Goal: Answer question/provide support: Answer question/provide support

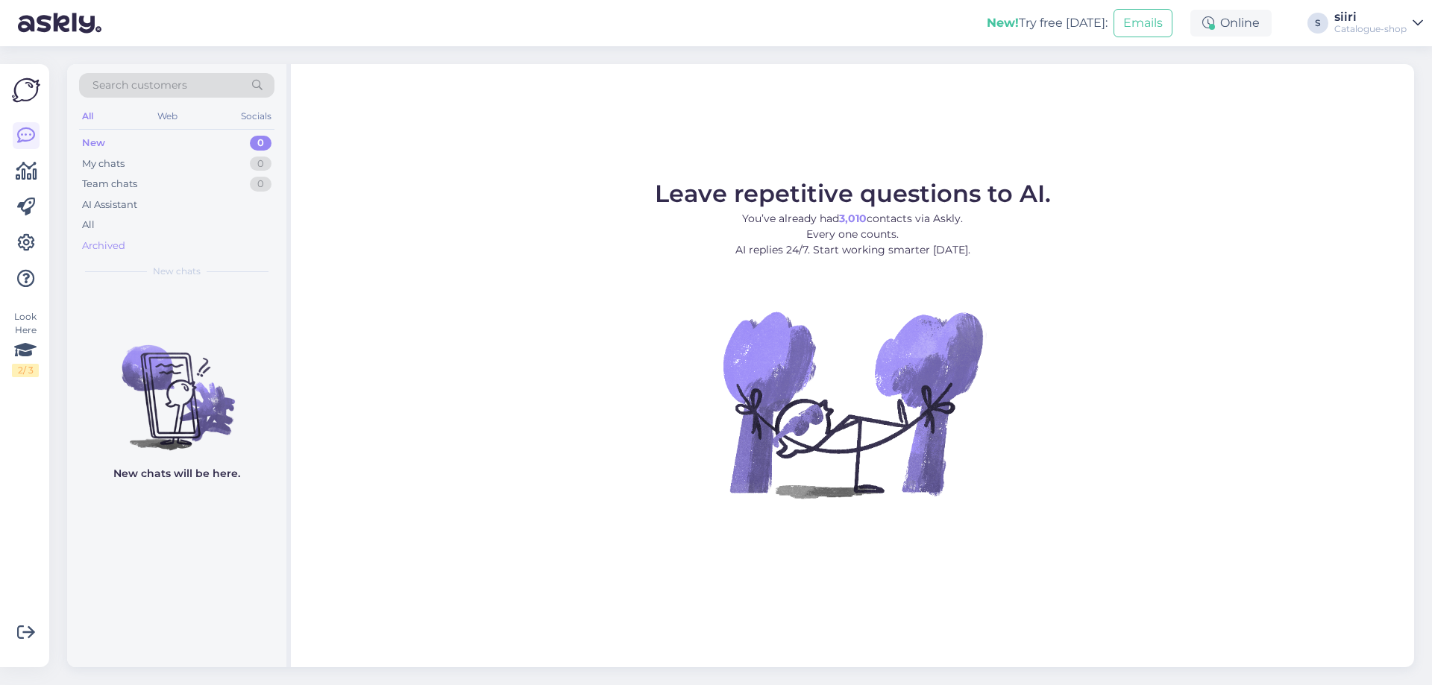
click at [97, 240] on div "Archived" at bounding box center [103, 246] width 43 height 15
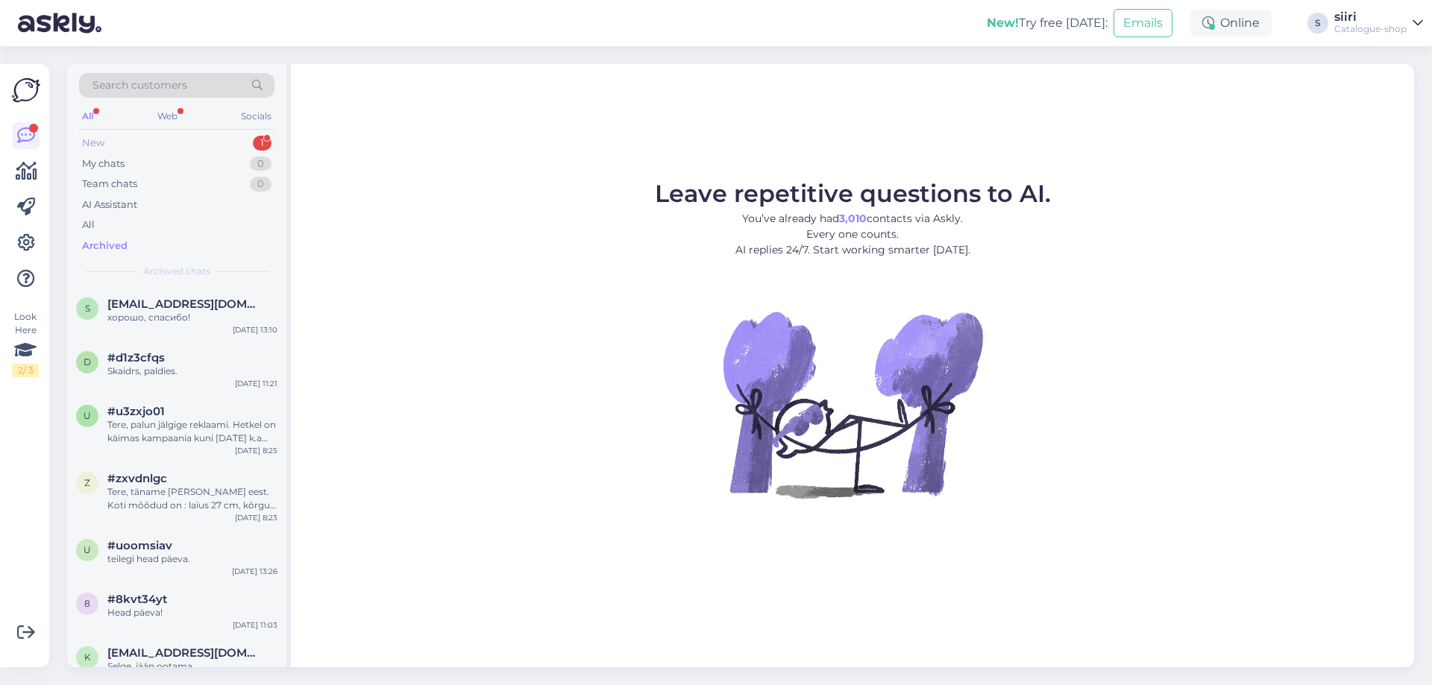
click at [95, 141] on div "New" at bounding box center [93, 143] width 22 height 15
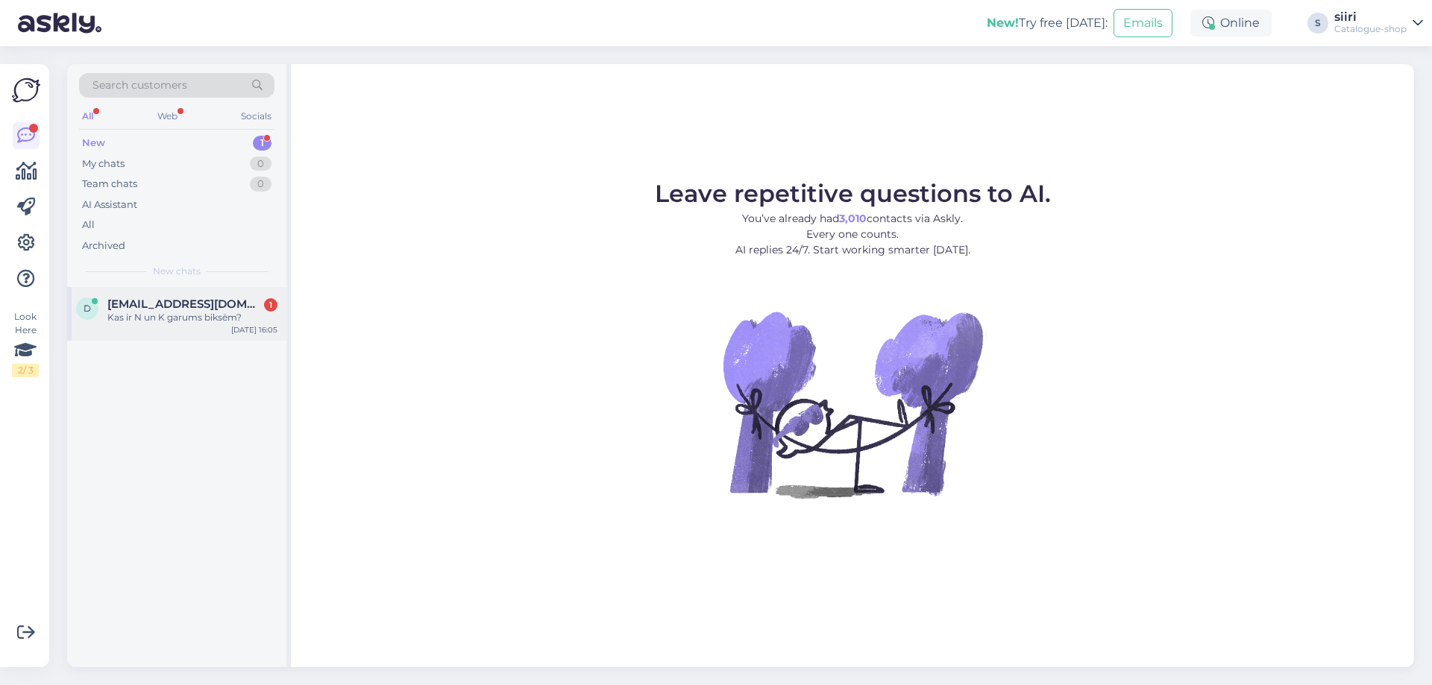
click at [146, 319] on div "Kas ir N un K garums biksēm?" at bounding box center [192, 317] width 170 height 13
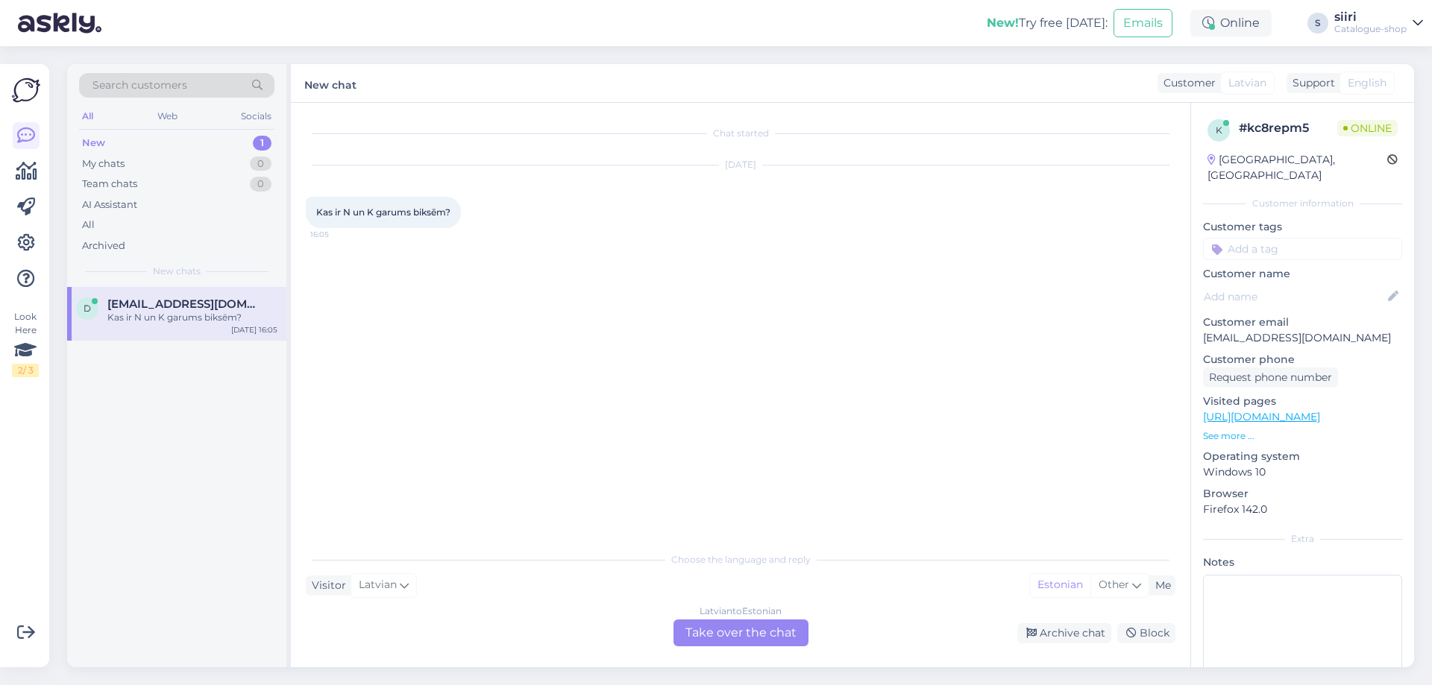
click at [712, 638] on div "[DEMOGRAPHIC_DATA] to Estonian Take over the chat" at bounding box center [741, 633] width 135 height 27
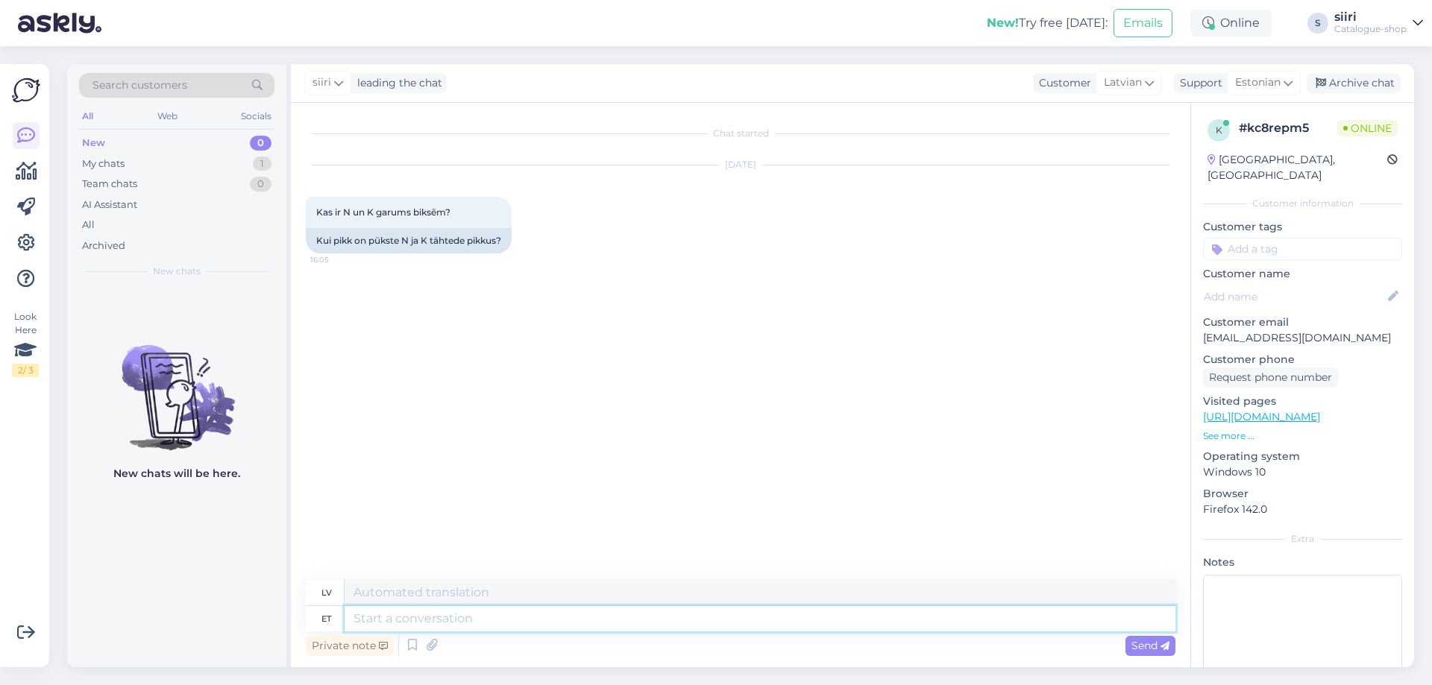
click at [382, 616] on textarea at bounding box center [760, 618] width 831 height 25
type textarea "N"
type textarea "N s"
type textarea "Tu esi"
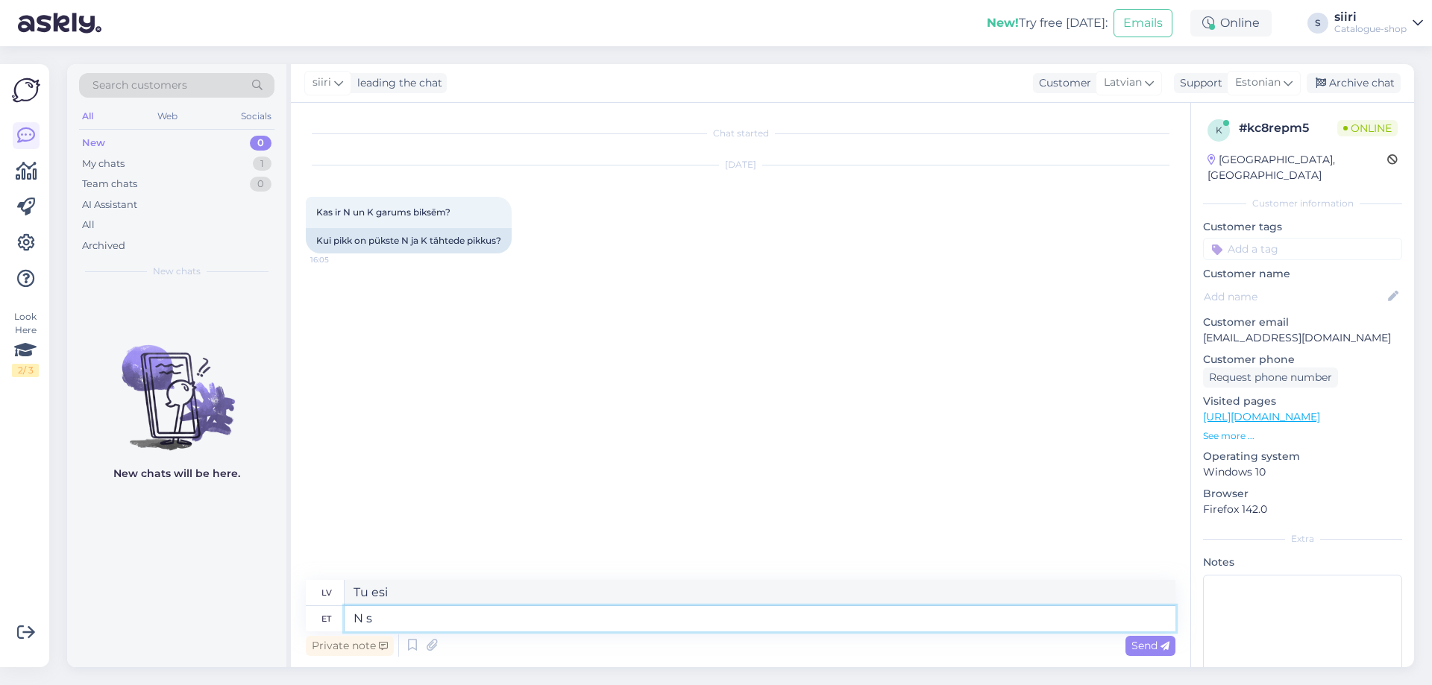
type textarea "N"
type textarea "k"
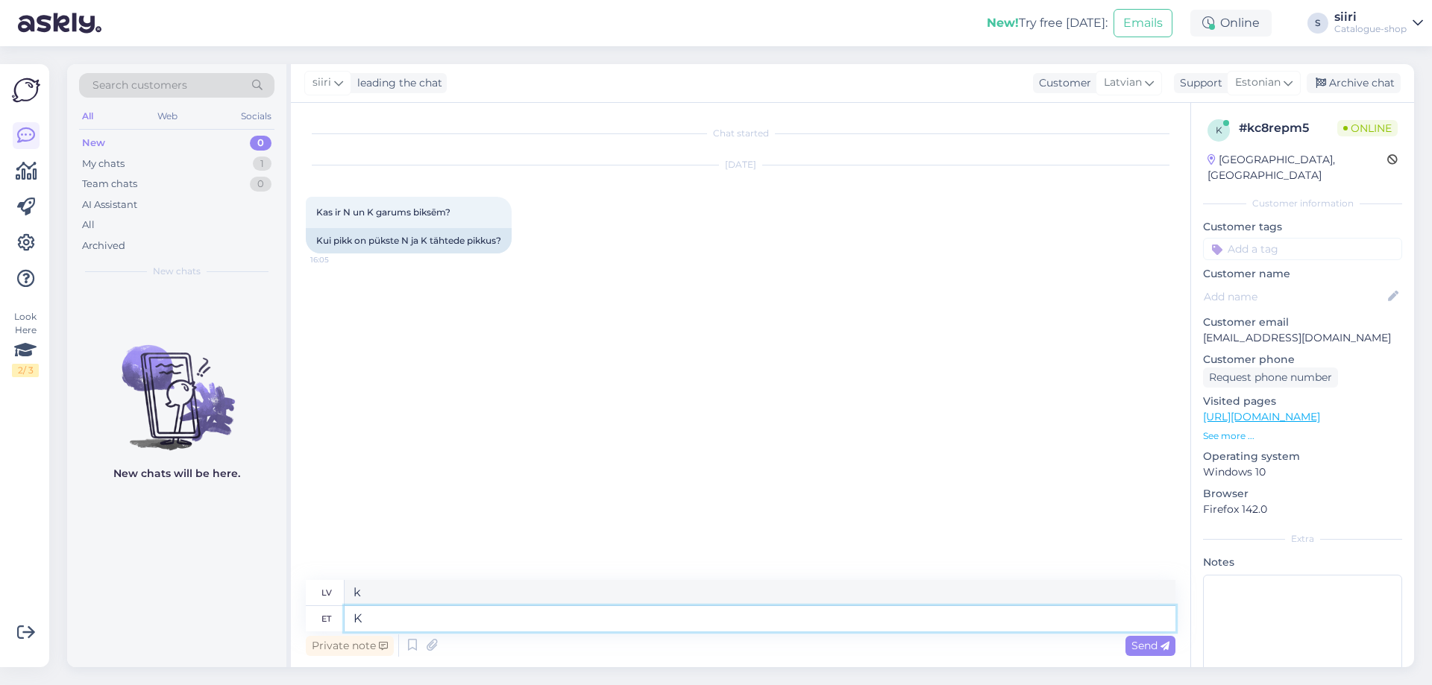
type textarea "K"
type textarea "K suurus"
type textarea "K izmērs"
type textarea "K suurus sobib"
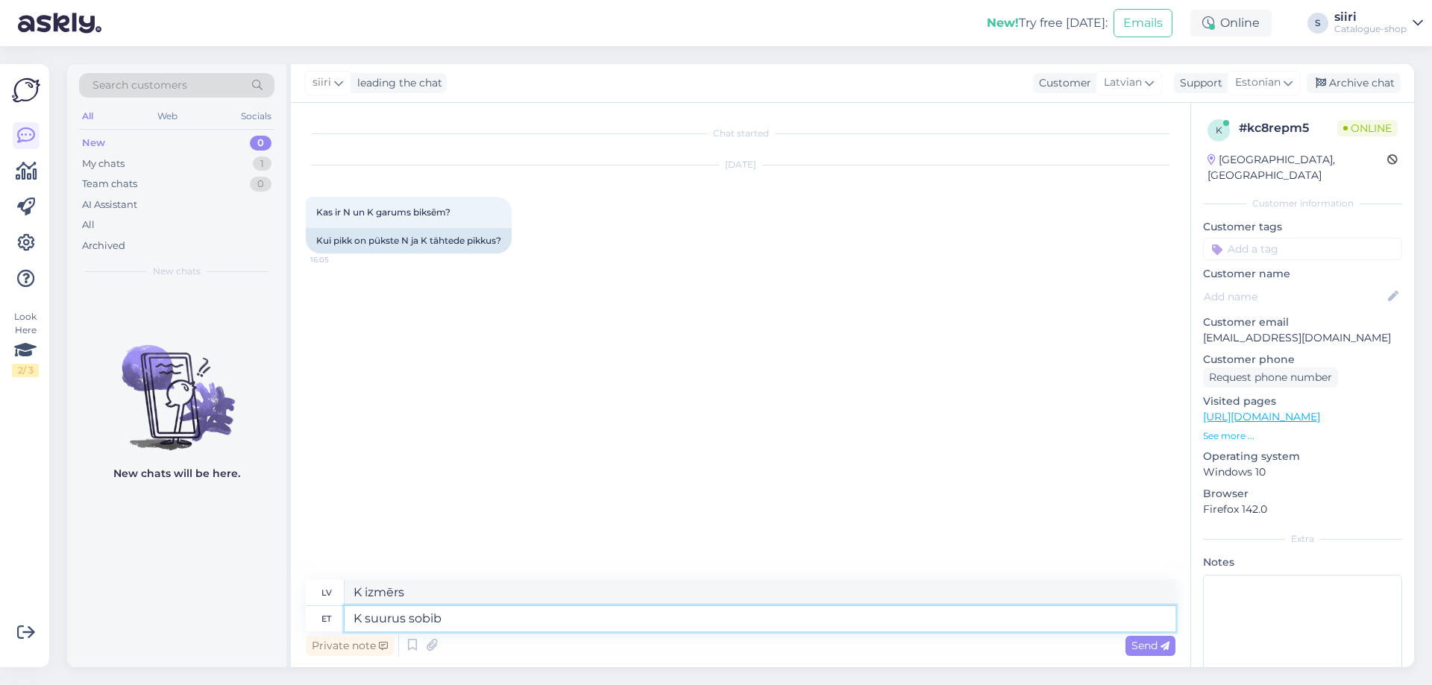
type textarea "Der K izmērs"
type textarea "K suurus sobib pikkusele"
type textarea "K izmērs atbilst garumam"
type textarea "K suurus sobib pikkusele kuni"
type textarea "K izmērs der augumam līdz"
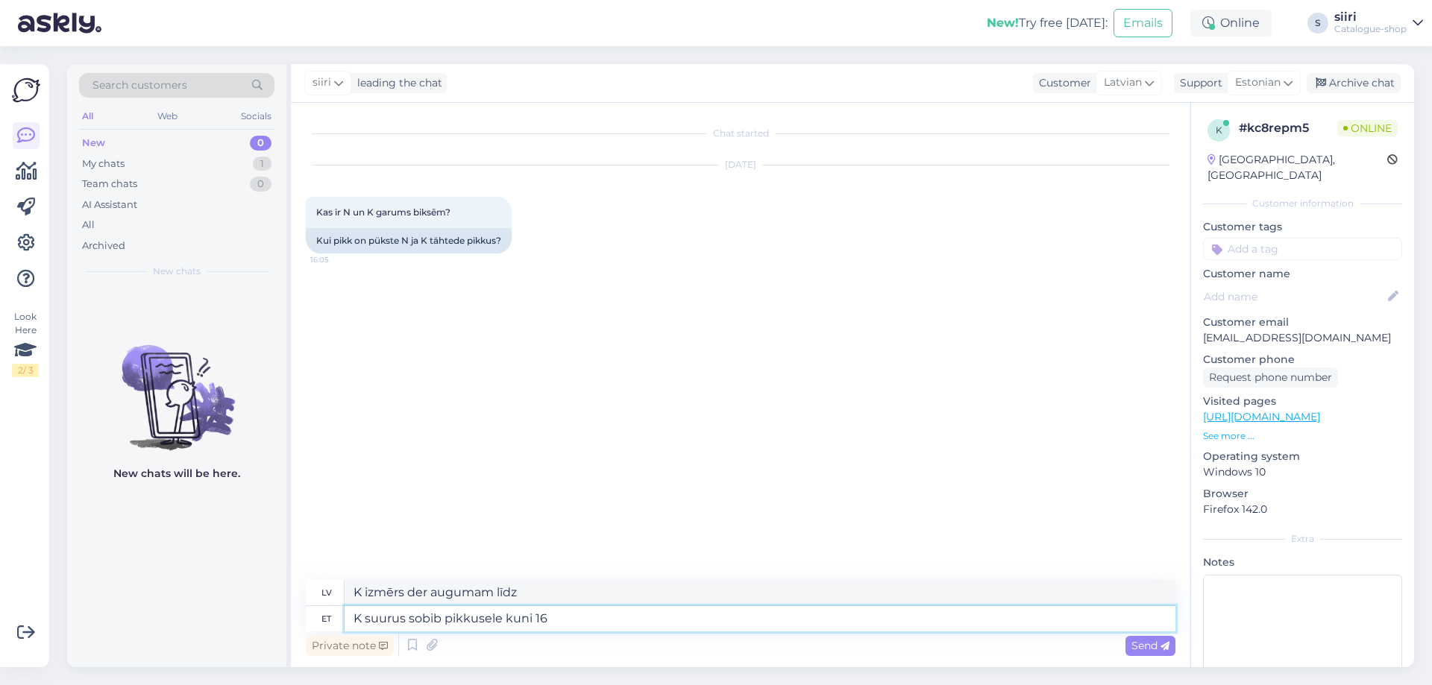
type textarea "K suurus sobib pikkusele kuni 164"
type textarea "K izmērs piemērots augumam līdz 164 cm"
type textarea "K suurus sobib pikkusele kuni 164cm,"
type textarea "K izmērs ir piemērots augumam līdz 164 cm,"
type textarea "K suurus sobib pikkusele kuni 164cm ,"
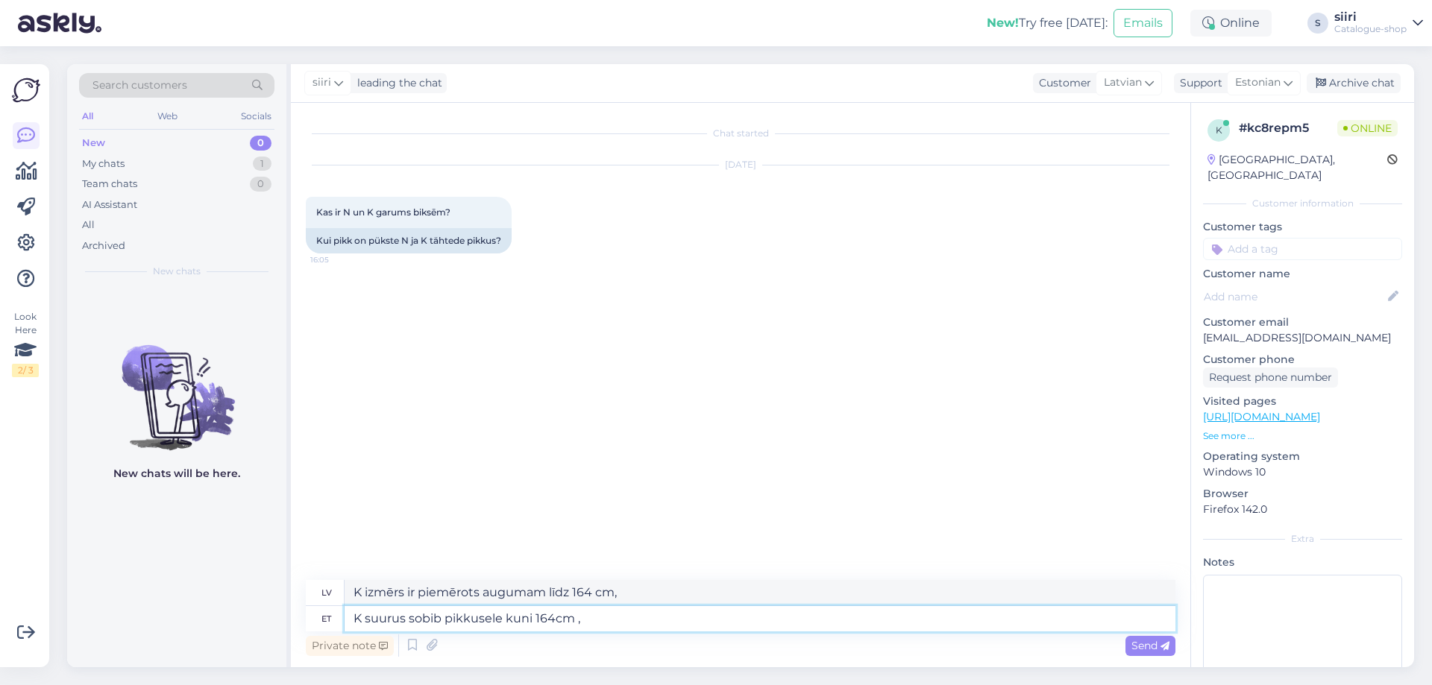
type textarea "K izmērs piemērots augumam līdz 164 cm"
type textarea "K suurus sobib pikkusele kuni 164cm ,"
type textarea "K izmērs ir piemērots augumam līdz 164 cm,"
type textarea "K suurus sobib pikkusele kuni 164cm , N"
type textarea "K izmērs der augumam līdz 164 cm, N izmērs der augumam līdz 164 cm"
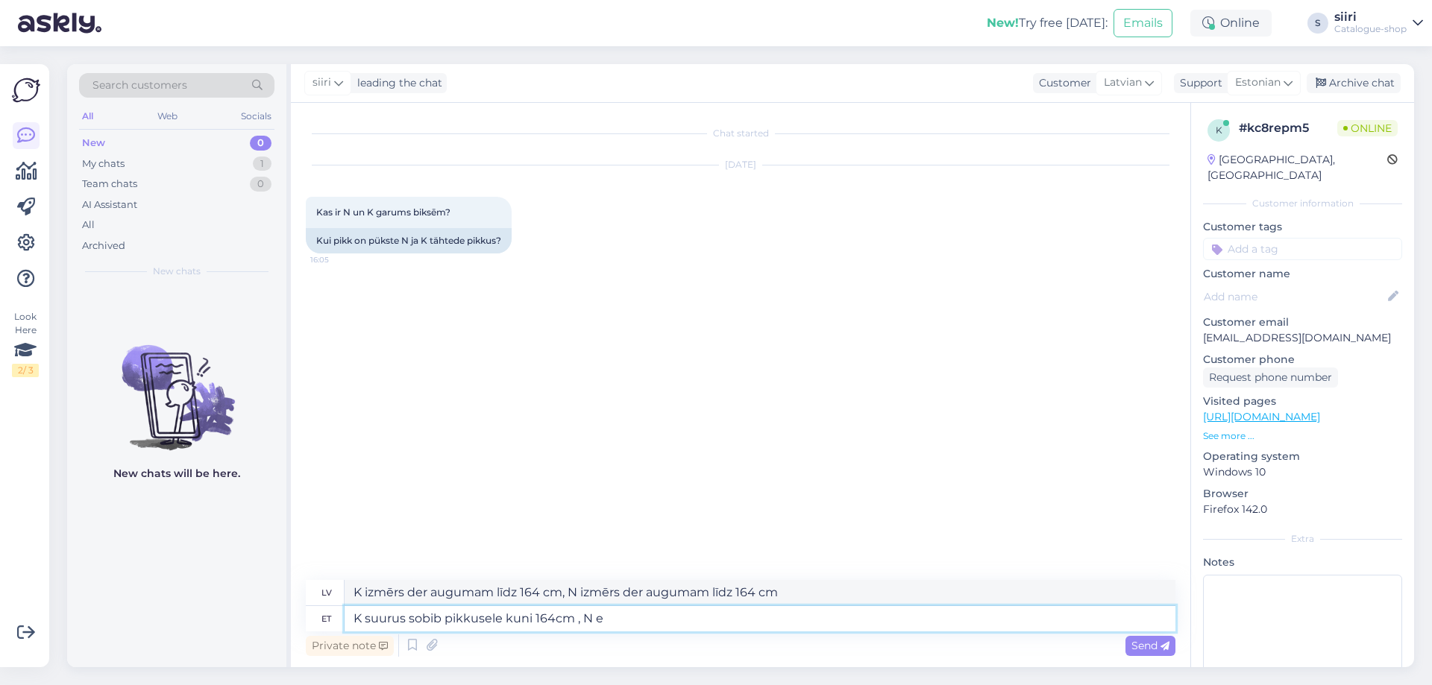
type textarea "K suurus sobib pikkusele kuni 164cm , N eh"
type textarea "K izmērs derēs augumam līdz 164 cm, N izmērs - [PERSON_NAME]."
type textarea "K suurus sobib pikkusele kuni 164cm , N ehk"
type textarea "K izmērs ir piemērots augumam līdz 164 cm, N izmērs ir piemērots augumam līdz 1…"
type textarea "K suurus sobib pikkusele kuni 164cm , N ehk ehk normaalp"
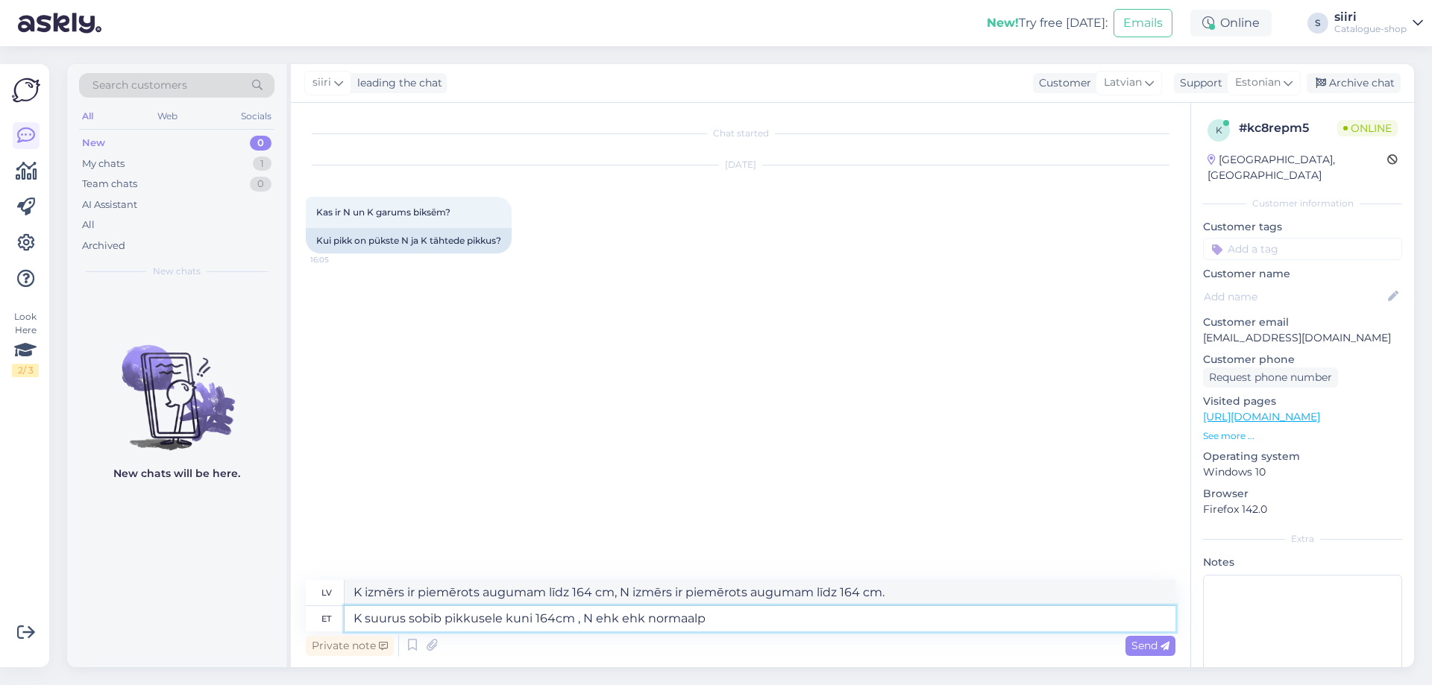
type textarea "K izmērs ir piemērots augumam līdz 164 cm, N ir normāls izmērs."
type textarea "K suurus sobib pikkusele kuni 164cm , N ehk ehk normaalpikkus"
type textarea "K izmērs ir piemērots augumam līdz 164 cm, N ir standarta garums."
click at [545, 618] on textarea "K suurus sobib pikkusele kuni 164cm , N ehk ehk normaalpikkus" at bounding box center [760, 618] width 831 height 25
type textarea "K suurus sobib pikkusele kuni 165cm , N ehk ehk normaalpikkus"
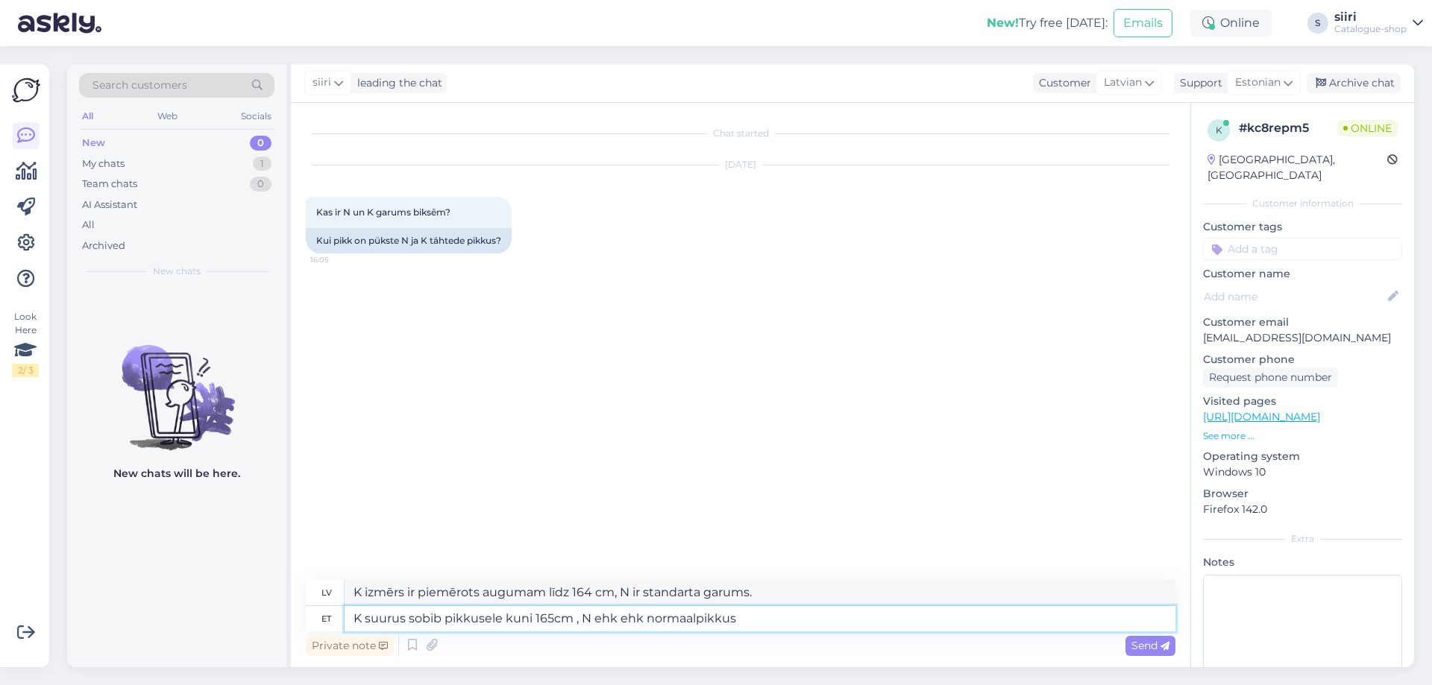
type textarea "K izmērs ir piemērots augumam līdz 165 cm, N izmērs ir normāls augums."
drag, startPoint x: 620, startPoint y: 620, endPoint x: 643, endPoint y: 618, distance: 23.2
click at [643, 618] on textarea "K suurus sobib pikkusele kuni 165cm , N ehk ehk normaalpikkus" at bounding box center [760, 618] width 831 height 25
type textarea "K suurus sobib pikkusele kuni 165cm , N ehk normaalpikkus"
type textarea "K izmērs ir piemērots augumam līdz 165 cm, N ir normālam augumam."
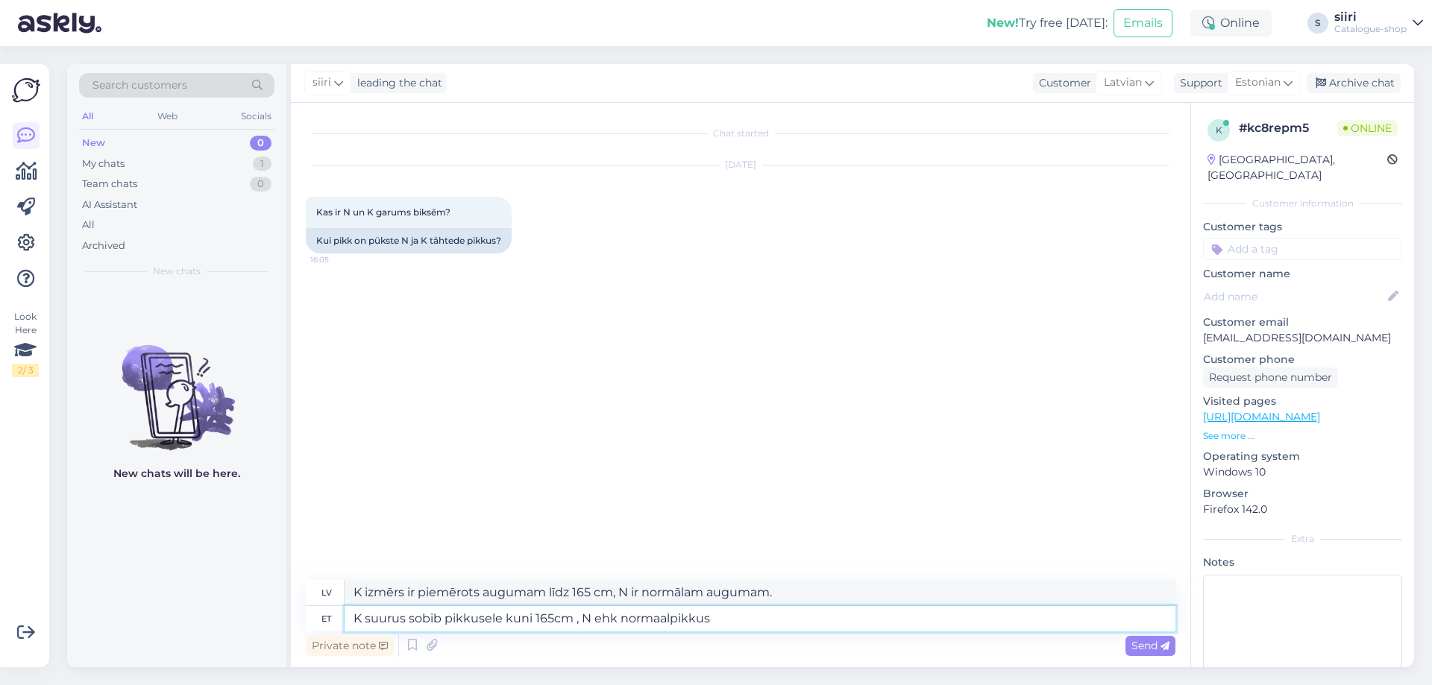
click at [726, 622] on textarea "K suurus sobib pikkusele kuni 165cm , N ehk normaalpikkus" at bounding box center [760, 618] width 831 height 25
type textarea "K suurus sobib pikkusele kuni 165cm , N ehk normaalpikkus kuni"
type textarea "K izmērs ir piemērots augumam līdz 165 cm, N izmērs ir normāls augums līdz"
type textarea "K suurus sobib pikkusele kuni 165cm , N ehk normaalpikkus kuni"
type textarea "K izmērs ir piemērots augumam līdz 165 cm, N izmērs [PERSON_NAME] normālam augu…"
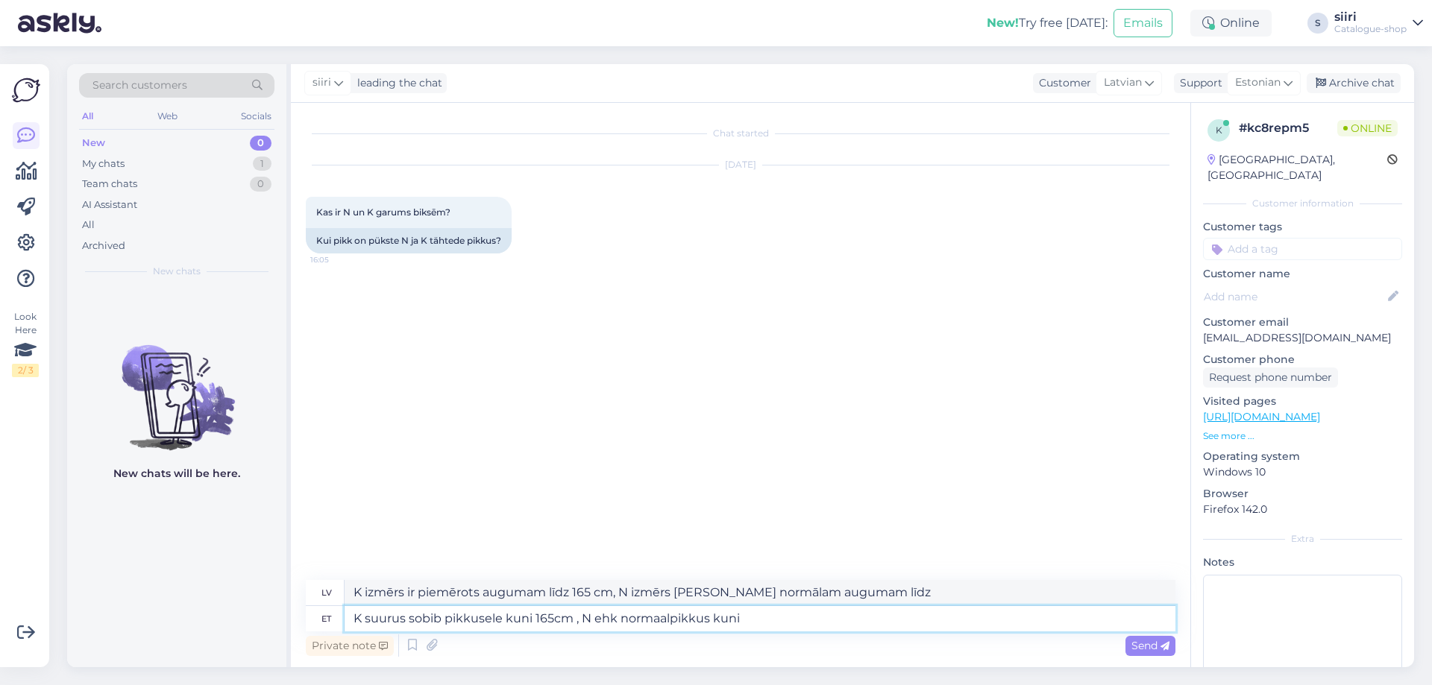
type textarea "K suurus sobib pikkusele kuni 165cm , N ehk normaalpikkus kuni 1"
type textarea "K izmērs ir piemērots augumam līdz 165 cm, N izmērs ir normāls augums līdz 1."
type textarea "K suurus sobib pikkusele kuni 165cm , N ehk normaalpikkus kuni 17"
type textarea "K izmērs ir piemērots augumam līdz 165 cm, N izmērs ir parasts augums līdz 17 c…"
type textarea "K suurus sobib pikkusele kuni 165cm , N ehk normaalpikkus kuni 172"
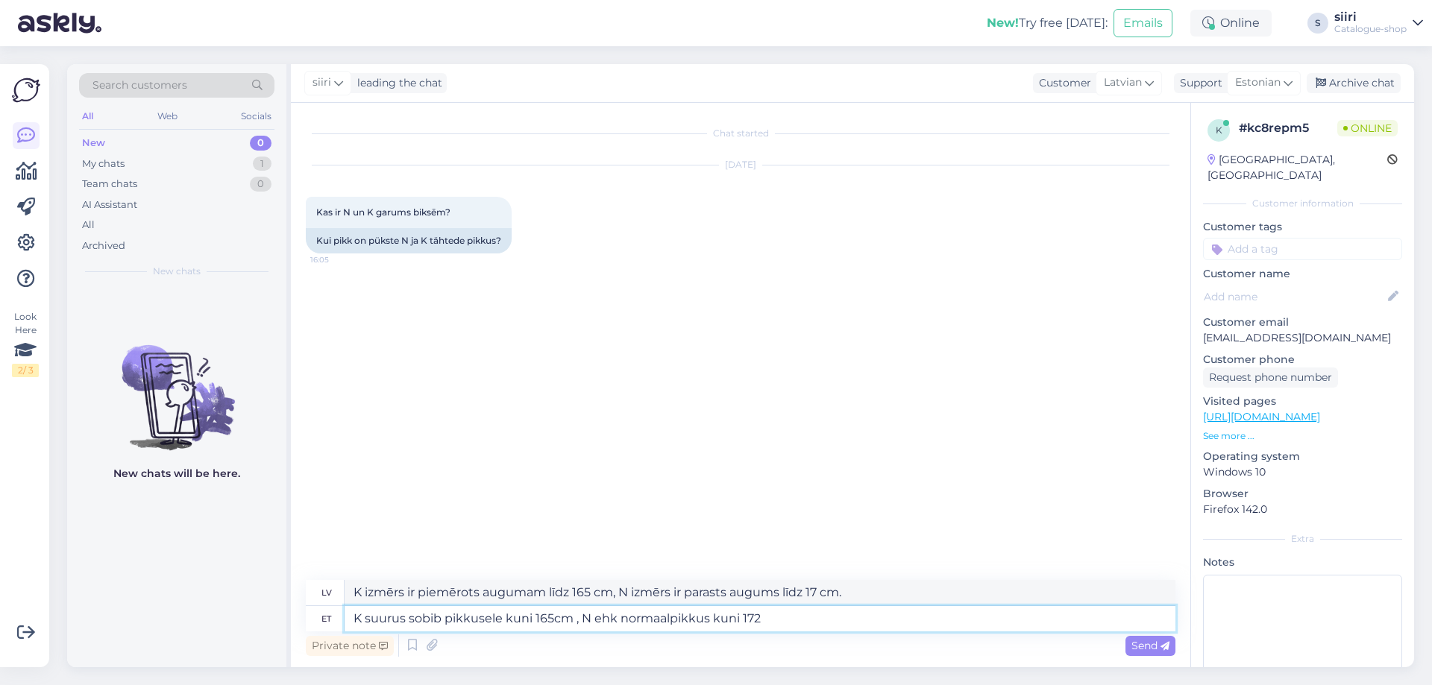
type textarea "K izmērs ir piemērots augumam līdz 165 cm, N [PERSON_NAME] normālam augumam līd…"
type textarea "K suurus sobib pikkusele kuni 165cm , N ehk normaalpikkus kuni 172 cm"
type textarea "K izmērs ir piemērots augumam līdz 165 cm, N izmērs [PERSON_NAME] normālam augu…"
type textarea "K suurus sobib pikkusele kuni 165cm , N ehk normaalpikkus kuni 172 cm"
click at [1149, 646] on span "Send" at bounding box center [1151, 645] width 38 height 13
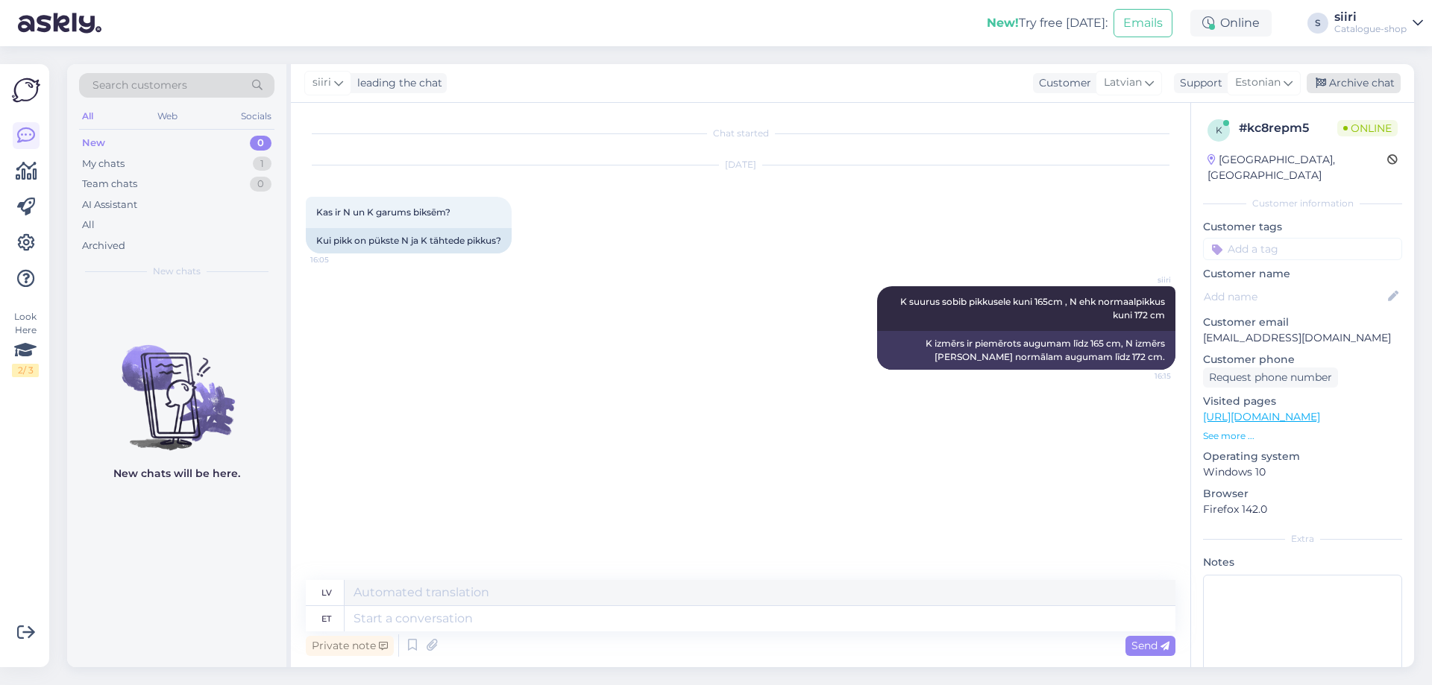
click at [1358, 82] on div "Archive chat" at bounding box center [1354, 83] width 94 height 20
